Goal: Information Seeking & Learning: Learn about a topic

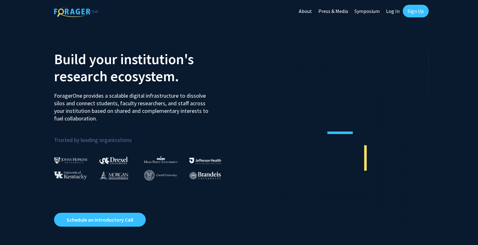
click at [409, 8] on link "Sign Up" at bounding box center [416, 11] width 26 height 13
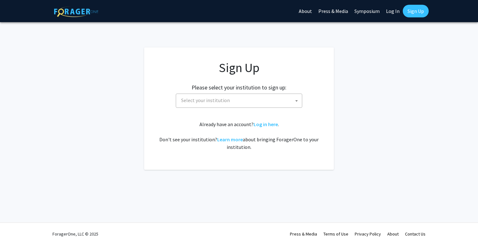
click at [390, 12] on link "Log In" at bounding box center [393, 11] width 20 height 22
select select
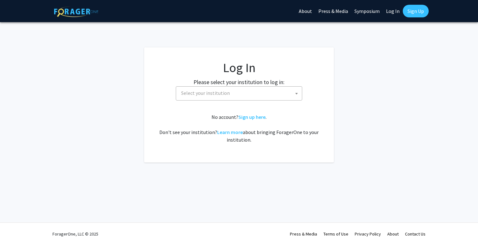
click at [256, 92] on span "Select your institution" at bounding box center [240, 93] width 123 height 13
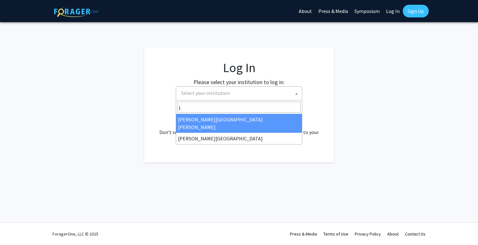
type input "j"
select select "1"
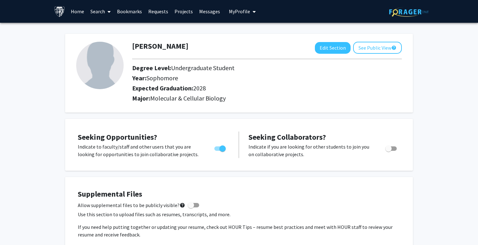
click at [72, 14] on link "Home" at bounding box center [78, 11] width 20 height 22
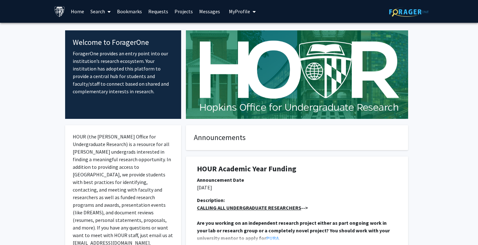
click at [102, 10] on link "Search" at bounding box center [100, 11] width 27 height 22
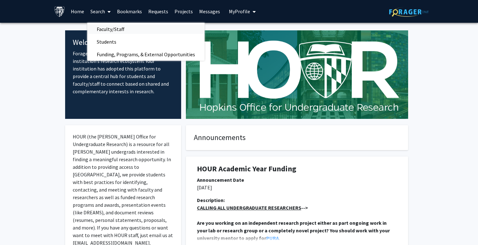
click at [114, 27] on span "Faculty/Staff" at bounding box center [110, 29] width 46 height 13
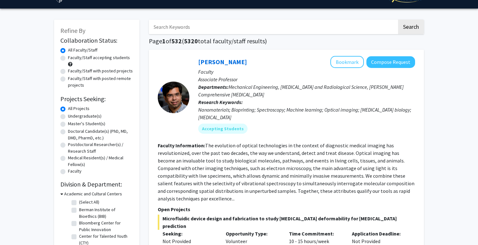
scroll to position [21, 0]
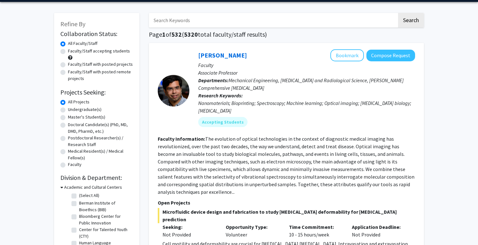
click at [89, 111] on label "Undergraduate(s)" at bounding box center [85, 109] width 34 height 7
click at [72, 110] on input "Undergraduate(s)" at bounding box center [70, 108] width 4 height 4
radio input "true"
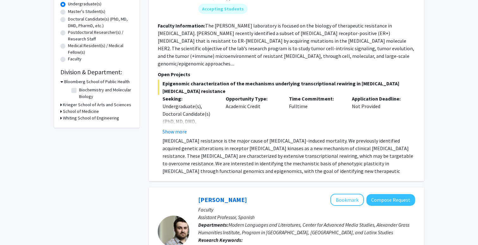
scroll to position [129, 0]
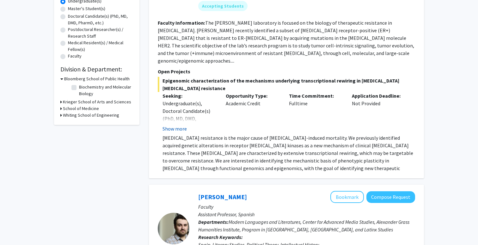
click at [181, 125] on button "Show more" at bounding box center [174, 129] width 24 height 8
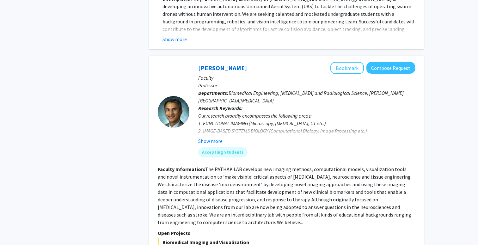
scroll to position [915, 0]
click at [210, 137] on button "Show more" at bounding box center [210, 141] width 24 height 8
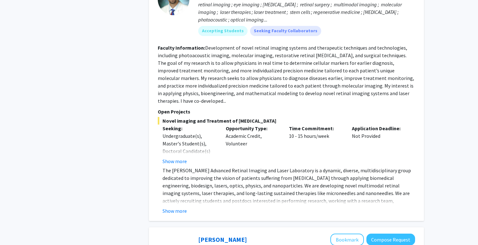
scroll to position [1314, 0]
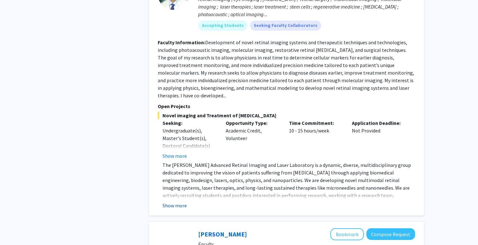
click at [180, 202] on button "Show more" at bounding box center [174, 206] width 24 height 8
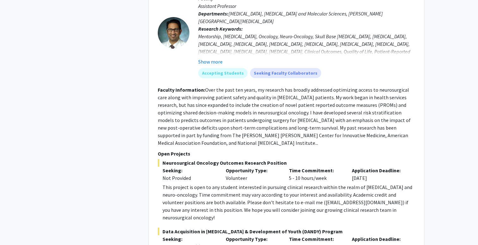
scroll to position [2741, 0]
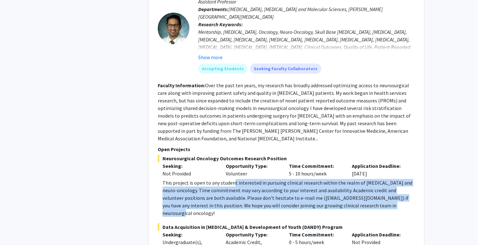
drag, startPoint x: 386, startPoint y: 131, endPoint x: 234, endPoint y: 107, distance: 154.3
click at [234, 179] on div "This project is open to any student interested in pursuing clinical research wi…" at bounding box center [288, 198] width 253 height 38
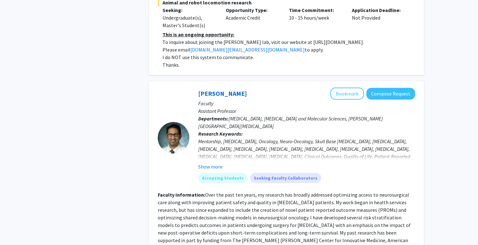
scroll to position [2630, 0]
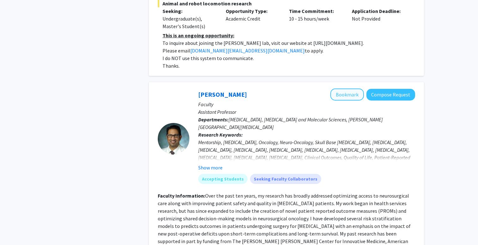
click at [341, 89] on button "Bookmark" at bounding box center [347, 95] width 34 height 12
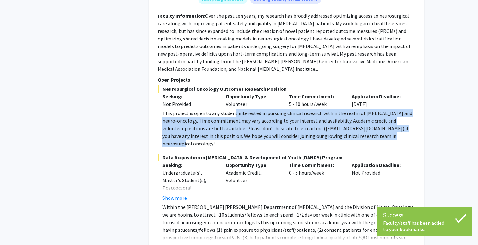
scroll to position [2810, 0]
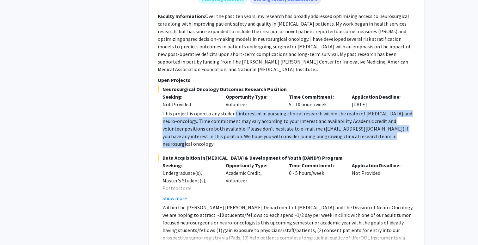
click at [173, 244] on button "Show more" at bounding box center [174, 248] width 24 height 8
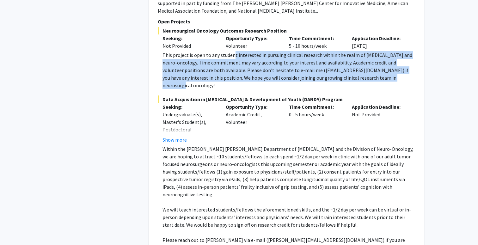
scroll to position [2868, 0]
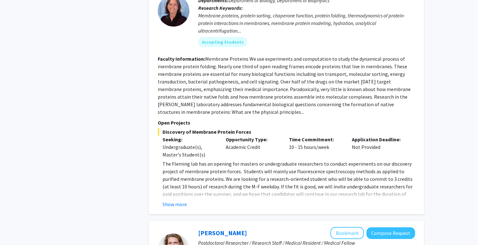
scroll to position [558, 0]
click at [179, 200] on button "Show more" at bounding box center [174, 204] width 24 height 8
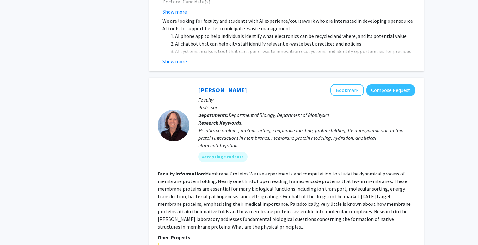
scroll to position [451, 0]
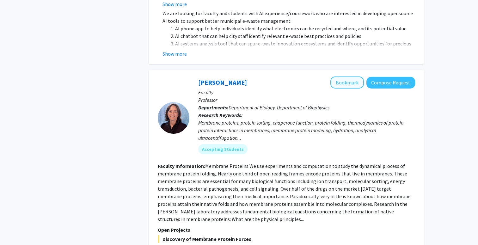
click at [346, 77] on button "Bookmark" at bounding box center [347, 83] width 34 height 12
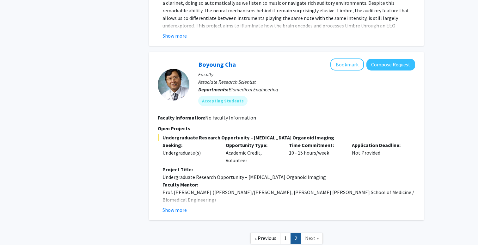
scroll to position [1037, 0]
click at [179, 206] on button "Show more" at bounding box center [174, 210] width 24 height 8
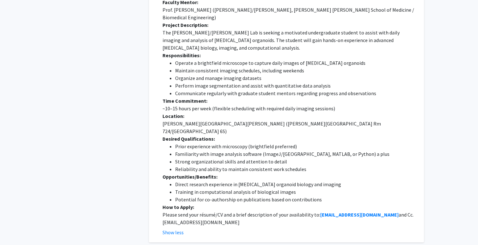
scroll to position [1219, 0]
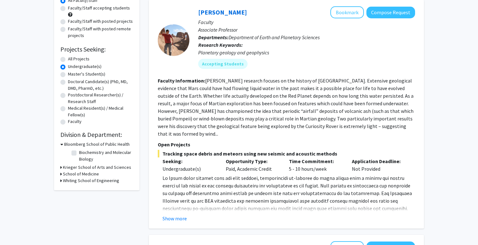
scroll to position [72, 0]
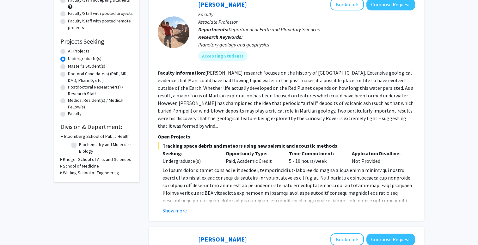
click at [77, 168] on h3 "School of Medicine" at bounding box center [81, 166] width 36 height 7
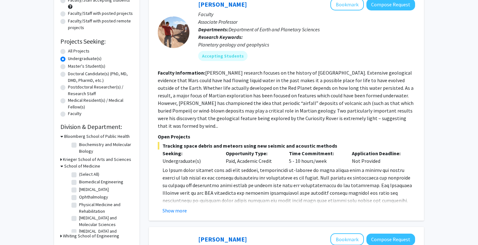
click at [80, 176] on label "(Select All)" at bounding box center [89, 174] width 20 height 7
click at [80, 175] on input "(Select All)" at bounding box center [81, 173] width 4 height 4
checkbox input "true"
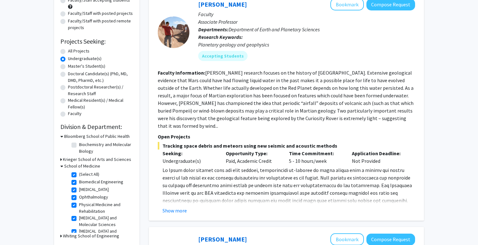
checkbox input "true"
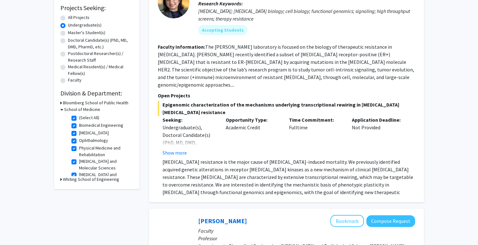
scroll to position [105, 0]
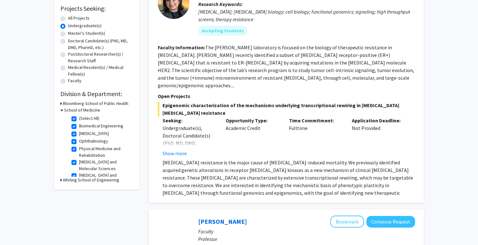
click at [89, 119] on label "(Select All)" at bounding box center [89, 118] width 20 height 7
click at [83, 119] on input "(Select All)" at bounding box center [81, 117] width 4 height 4
checkbox input "false"
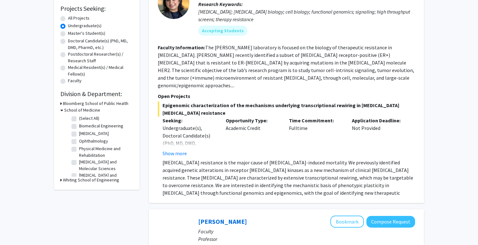
checkbox input "false"
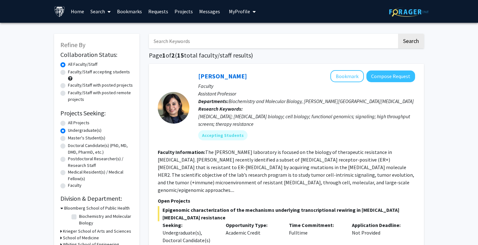
click at [237, 12] on span "My Profile" at bounding box center [239, 11] width 21 height 6
click at [207, 11] on link "Messages" at bounding box center [209, 11] width 27 height 22
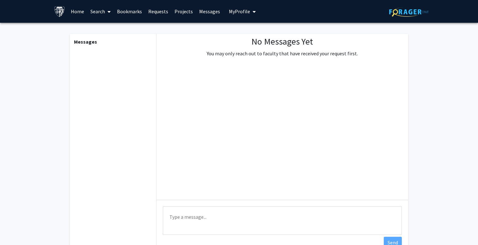
click at [180, 10] on link "Projects" at bounding box center [183, 11] width 25 height 22
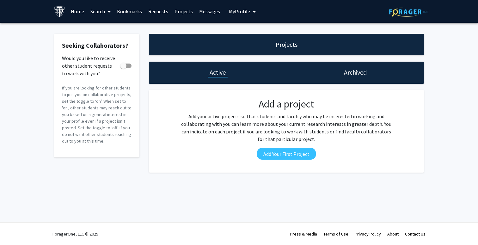
click at [152, 12] on link "Requests" at bounding box center [158, 11] width 26 height 22
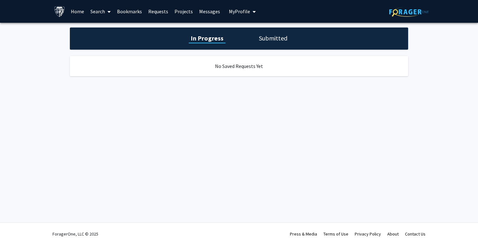
click at [128, 12] on link "Bookmarks" at bounding box center [129, 11] width 31 height 22
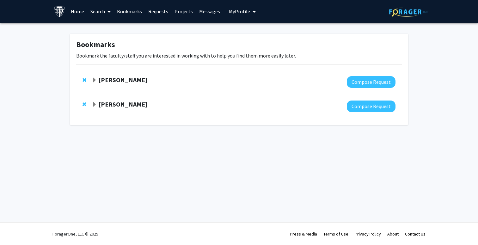
click at [125, 81] on strong "[PERSON_NAME]" at bounding box center [123, 80] width 49 height 8
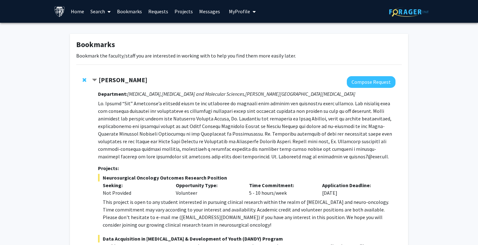
click at [79, 14] on link "Home" at bounding box center [78, 11] width 20 height 22
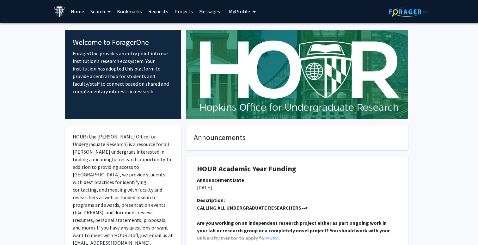
click at [227, 13] on button "My Profile" at bounding box center [242, 11] width 31 height 23
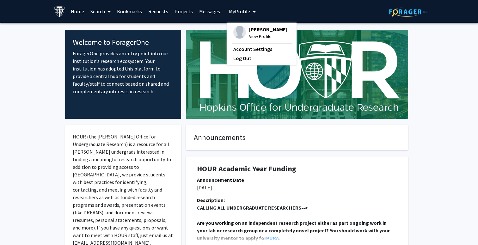
click at [227, 13] on button "My Profile" at bounding box center [242, 11] width 31 height 23
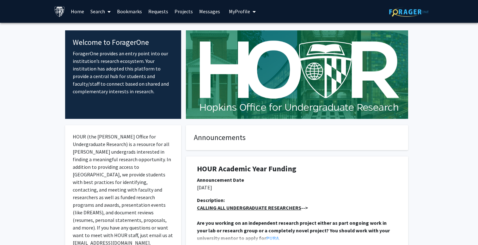
click at [133, 12] on link "Bookmarks" at bounding box center [129, 11] width 31 height 22
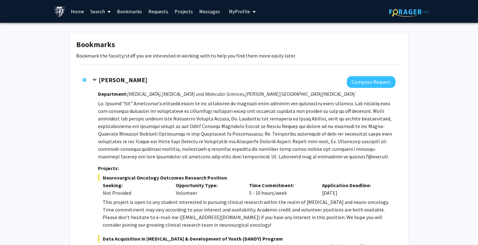
click at [156, 15] on link "Requests" at bounding box center [158, 11] width 26 height 22
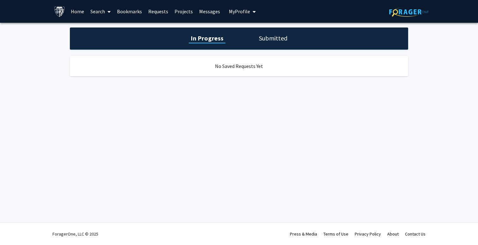
click at [187, 12] on link "Projects" at bounding box center [183, 11] width 25 height 22
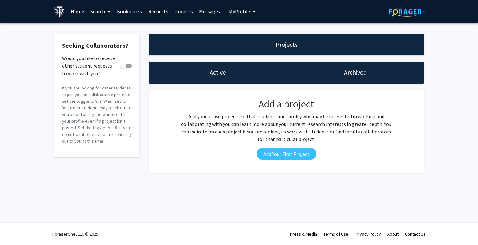
click at [201, 14] on link "Messages" at bounding box center [209, 11] width 27 height 22
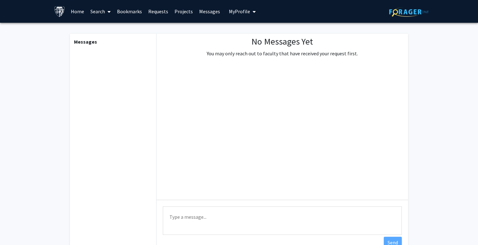
click at [95, 12] on link "Search" at bounding box center [100, 11] width 27 height 22
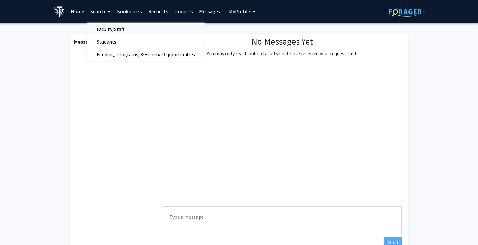
click at [110, 26] on span "Faculty/Staff" at bounding box center [110, 29] width 46 height 13
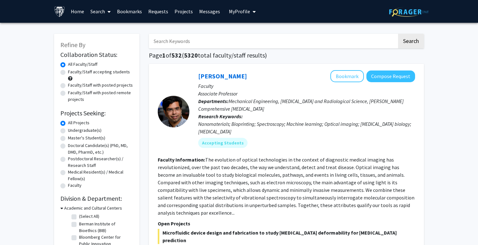
click at [92, 131] on label "Undergraduate(s)" at bounding box center [85, 130] width 34 height 7
click at [72, 131] on input "Undergraduate(s)" at bounding box center [70, 129] width 4 height 4
radio input "true"
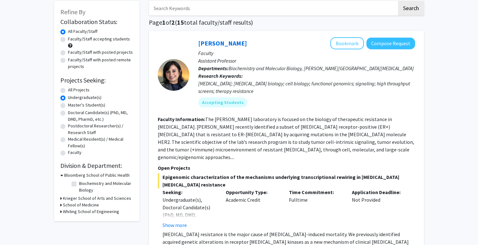
scroll to position [28, 0]
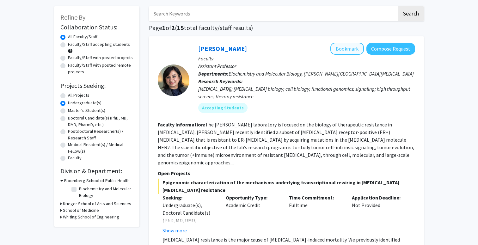
click at [352, 50] on button "Bookmark" at bounding box center [347, 49] width 34 height 12
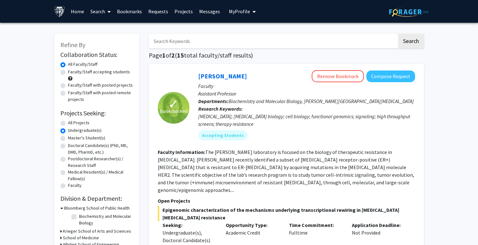
scroll to position [0, 0]
